Goal: Information Seeking & Learning: Learn about a topic

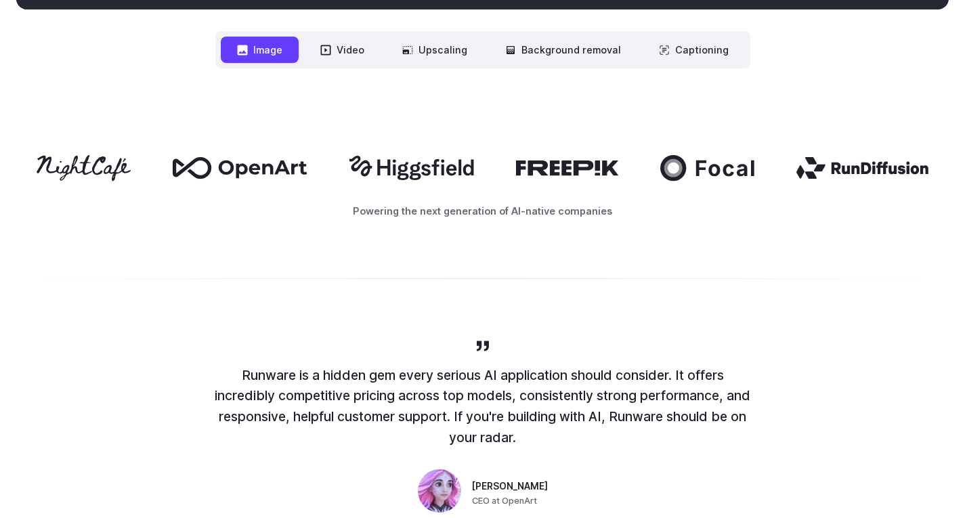
scroll to position [746, 0]
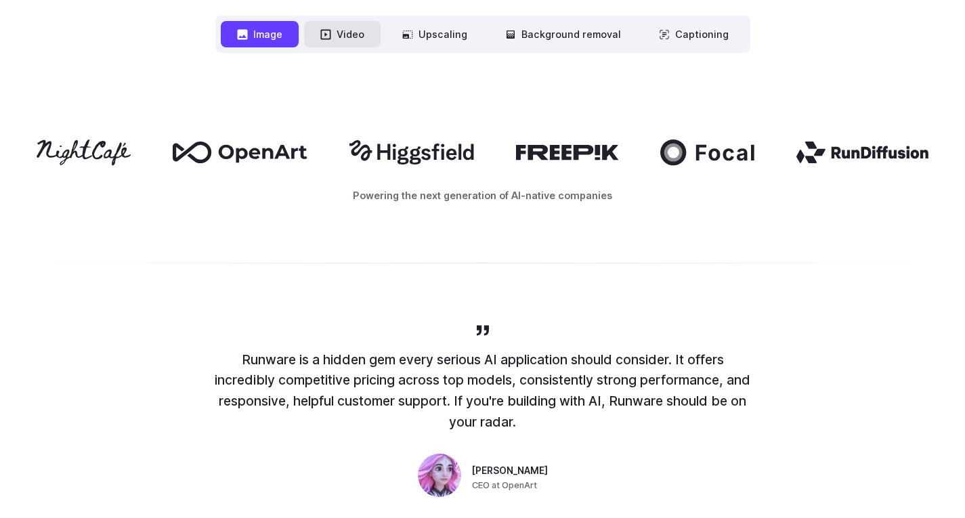
click at [326, 38] on icon at bounding box center [325, 34] width 11 height 11
click at [685, 37] on button "Captioning" at bounding box center [694, 34] width 102 height 26
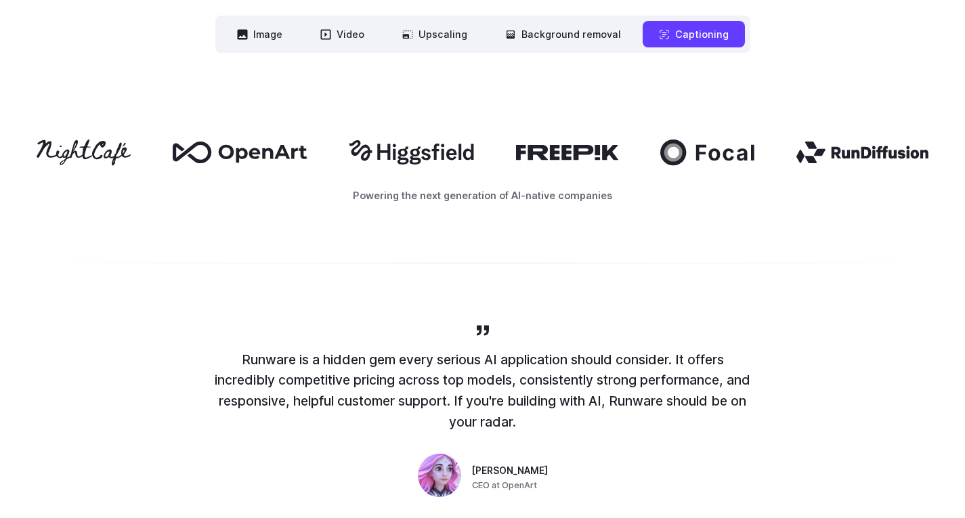
click at [685, 37] on button "Captioning" at bounding box center [694, 34] width 102 height 26
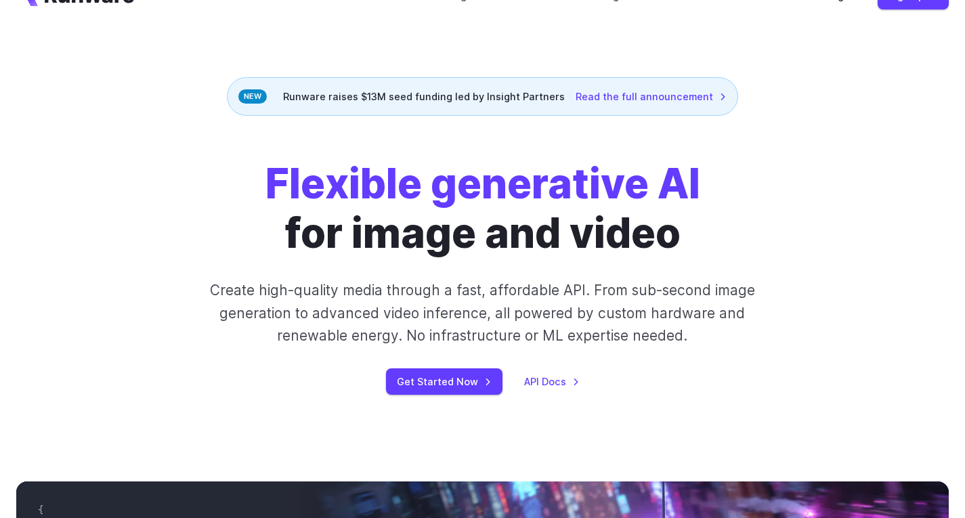
scroll to position [0, 0]
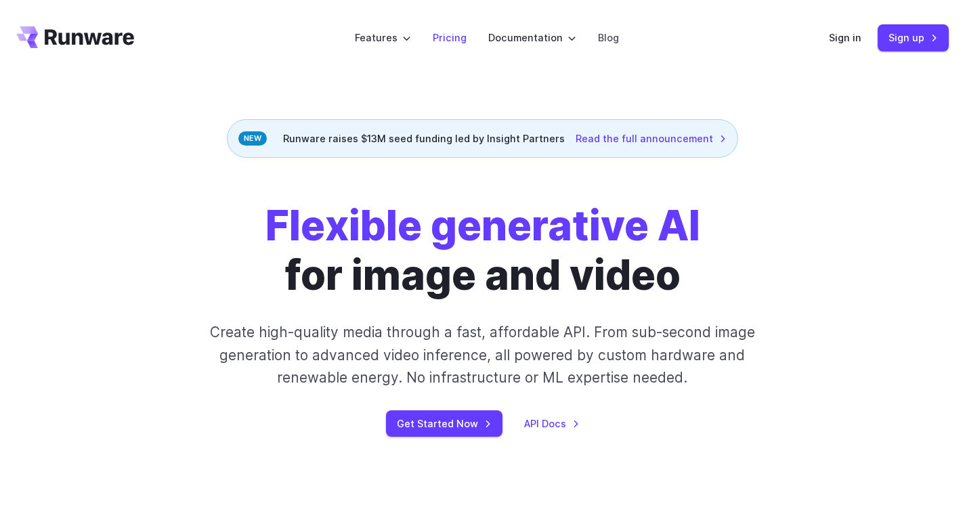
click at [456, 40] on link "Pricing" at bounding box center [450, 38] width 34 height 16
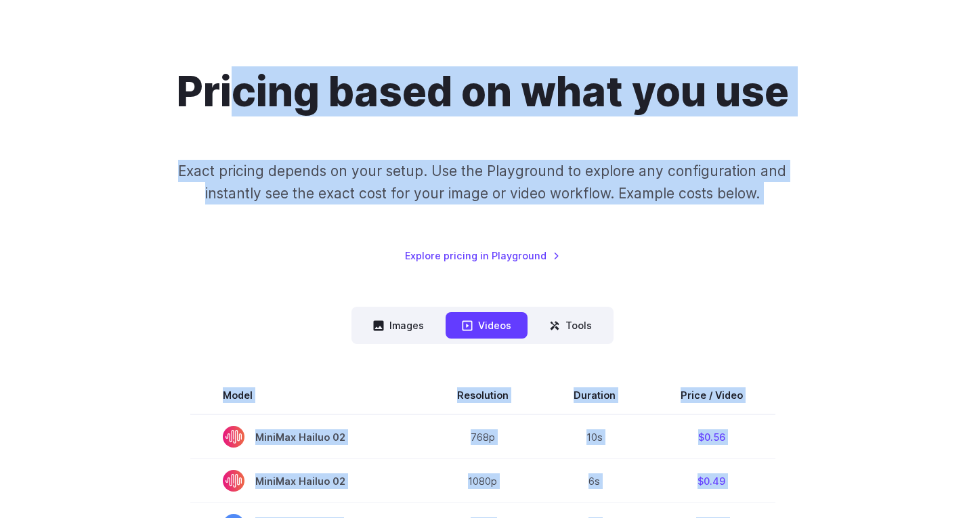
scroll to position [68, 0]
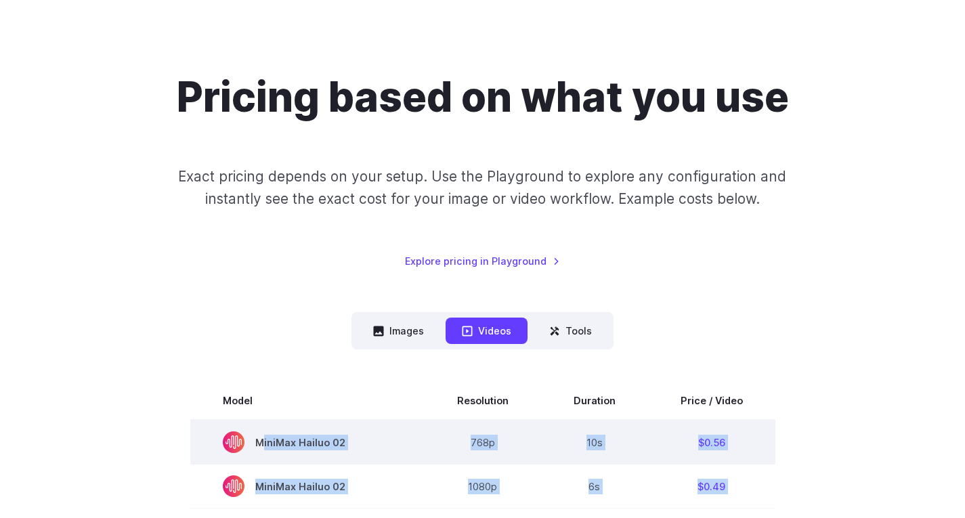
drag, startPoint x: 769, startPoint y: 114, endPoint x: 205, endPoint y: 461, distance: 662.9
copy tbody "MiniMax Hailuo 02 768p 10s $0.56 MiniMax Hailuo 02 1080p 6s $0.49 Seedance 1.0 …"
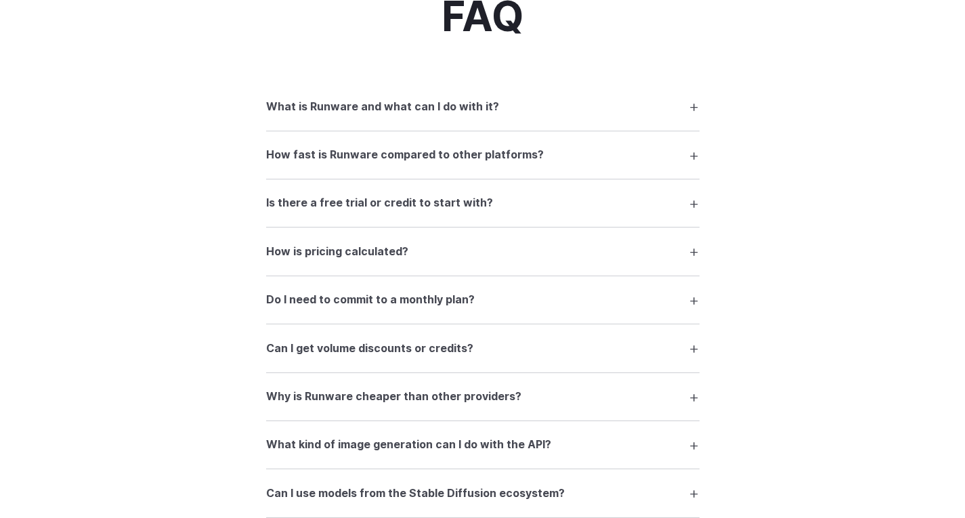
scroll to position [1849, 0]
